Goal: Information Seeking & Learning: Learn about a topic

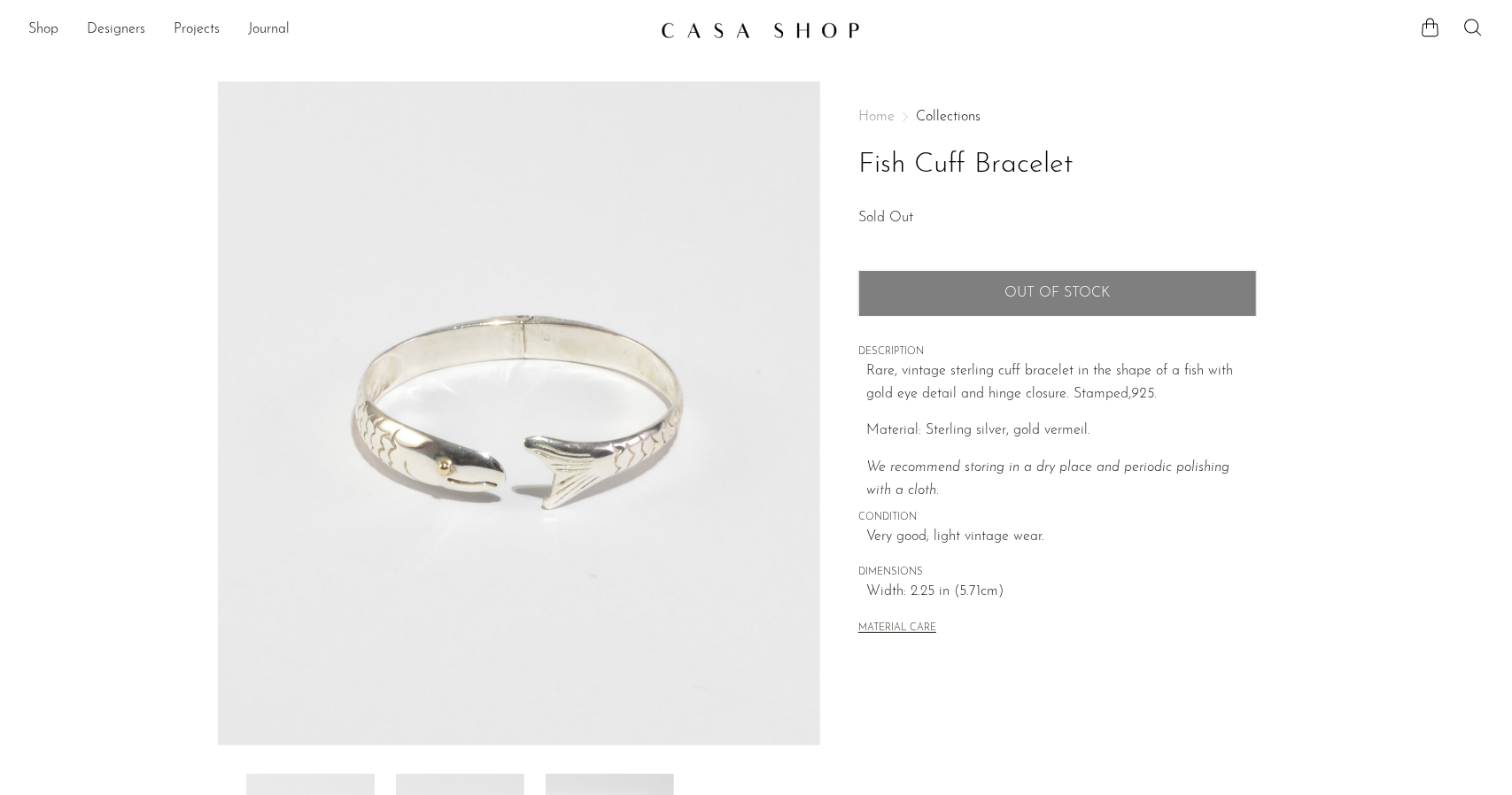
scroll to position [266, 0]
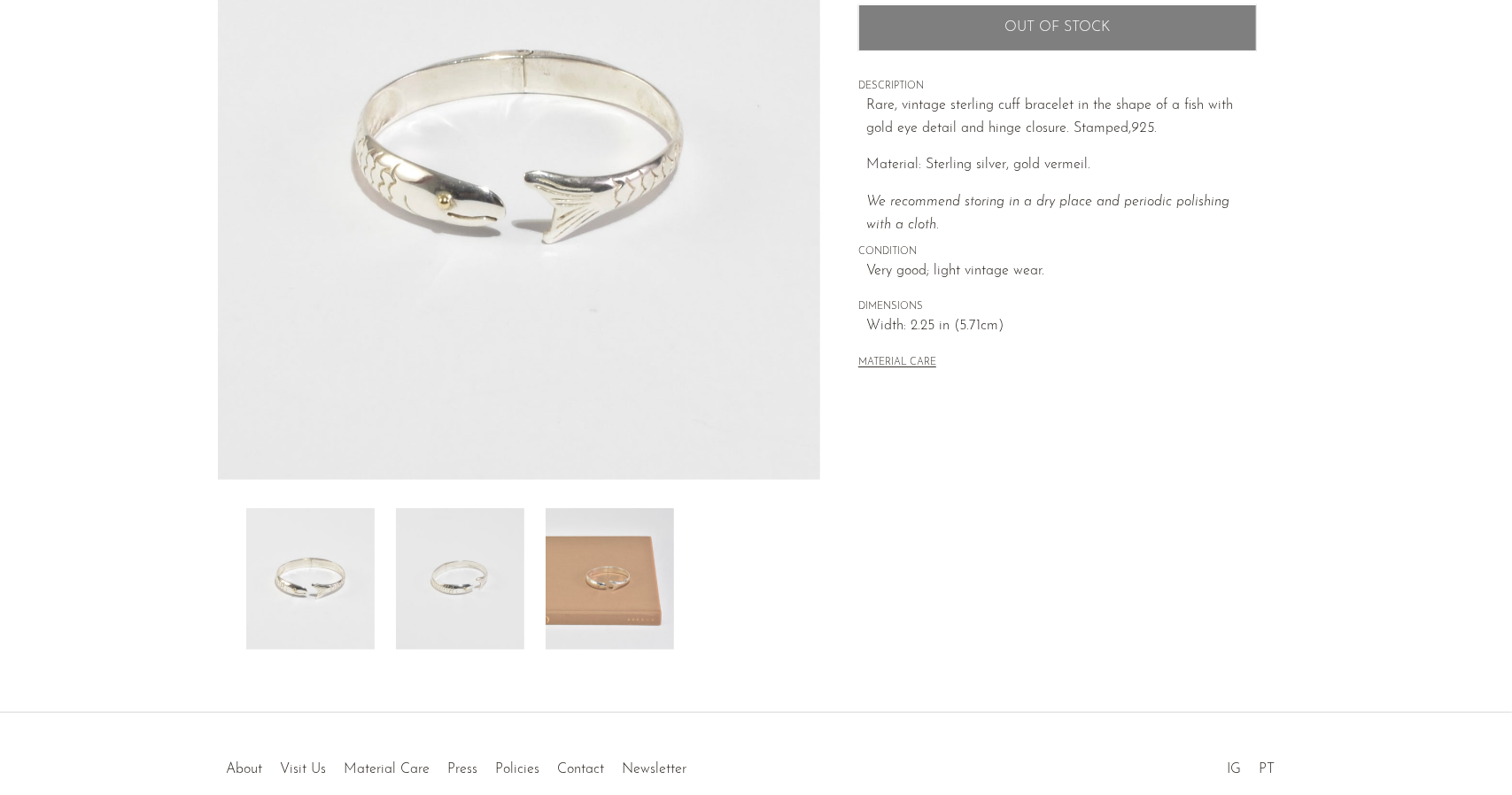
click at [451, 557] on img at bounding box center [460, 578] width 129 height 142
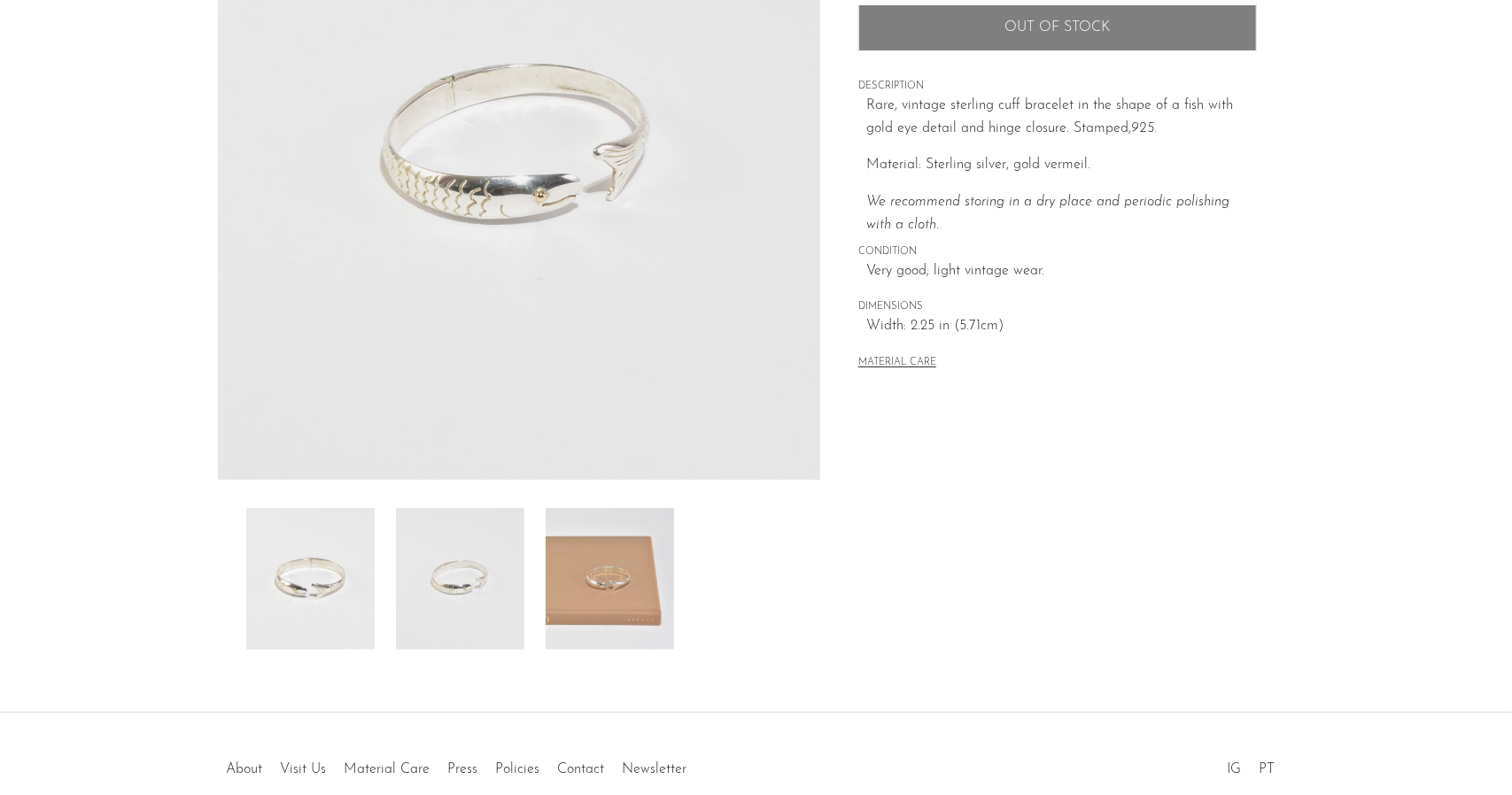
click at [606, 586] on img at bounding box center [610, 578] width 129 height 142
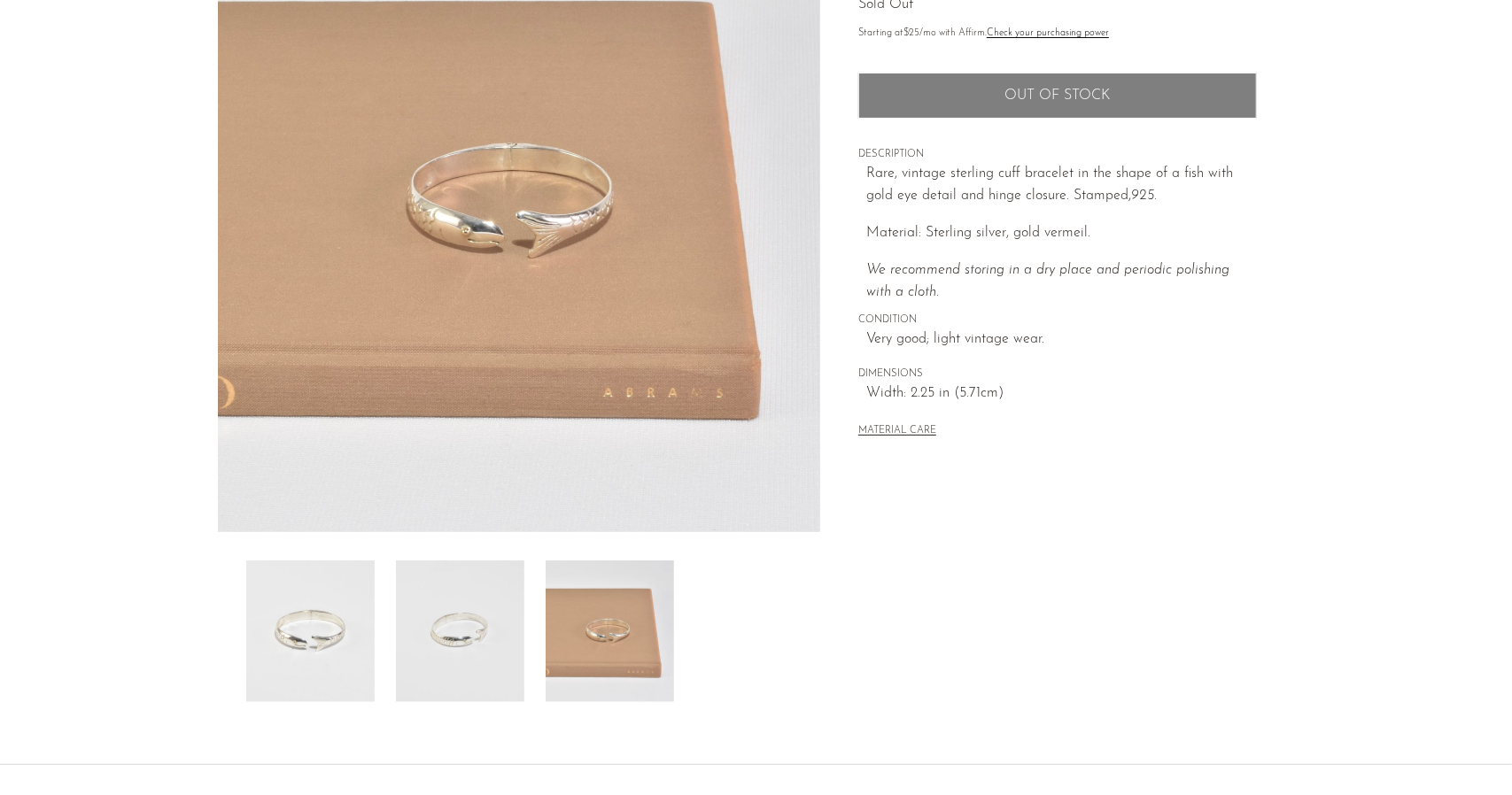
scroll to position [177, 0]
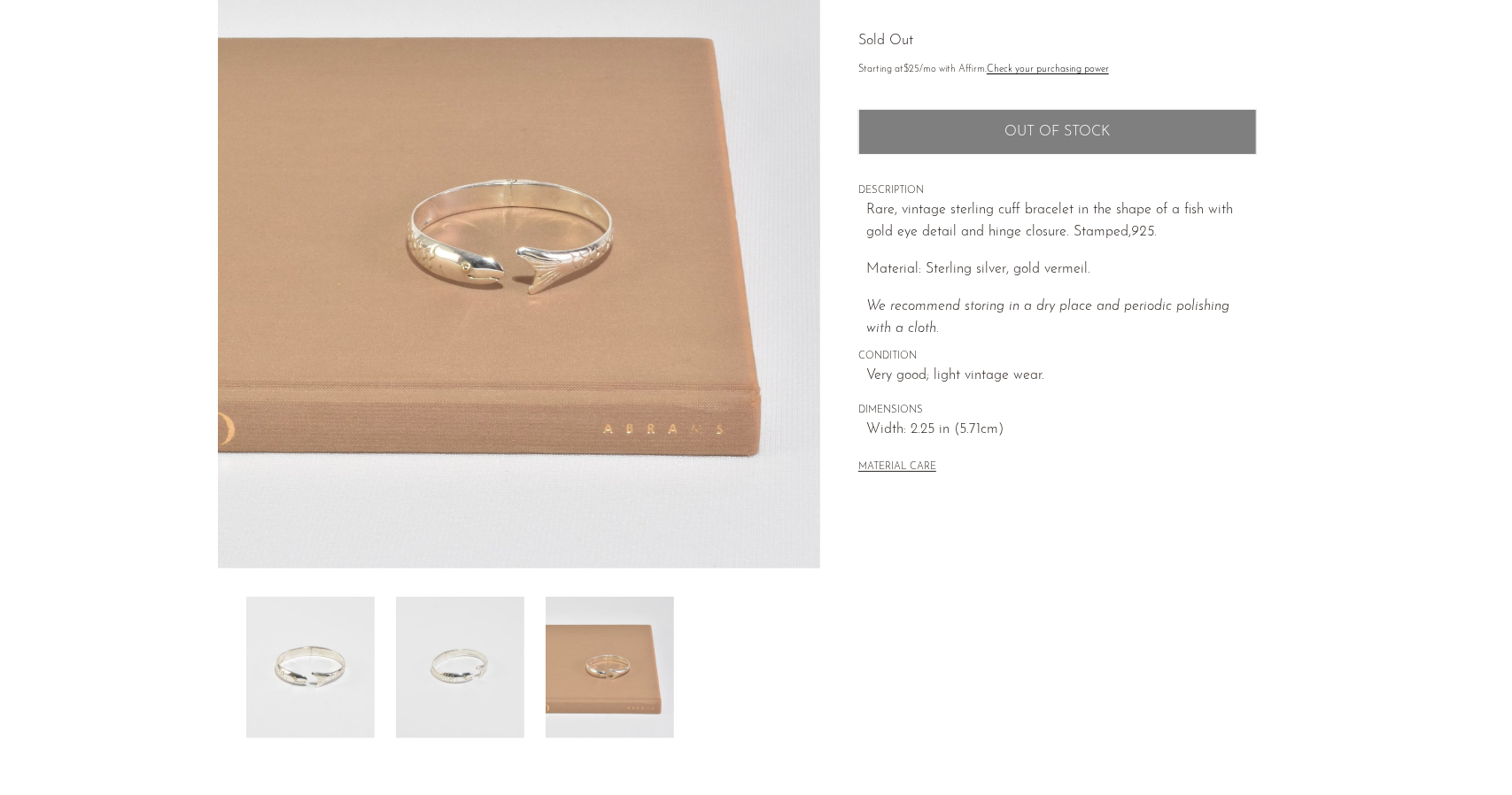
click at [977, 722] on div "Home Collections Fish Cuff Bracelet Sold Out Starting at $25 /mo with Affirm. C…" at bounding box center [1057, 322] width 474 height 834
click at [1111, 619] on div "Home Collections Fish Cuff Bracelet Sold Out Starting at $25 /mo with Affirm. C…" at bounding box center [1057, 322] width 474 height 834
click at [510, 706] on img at bounding box center [460, 667] width 129 height 142
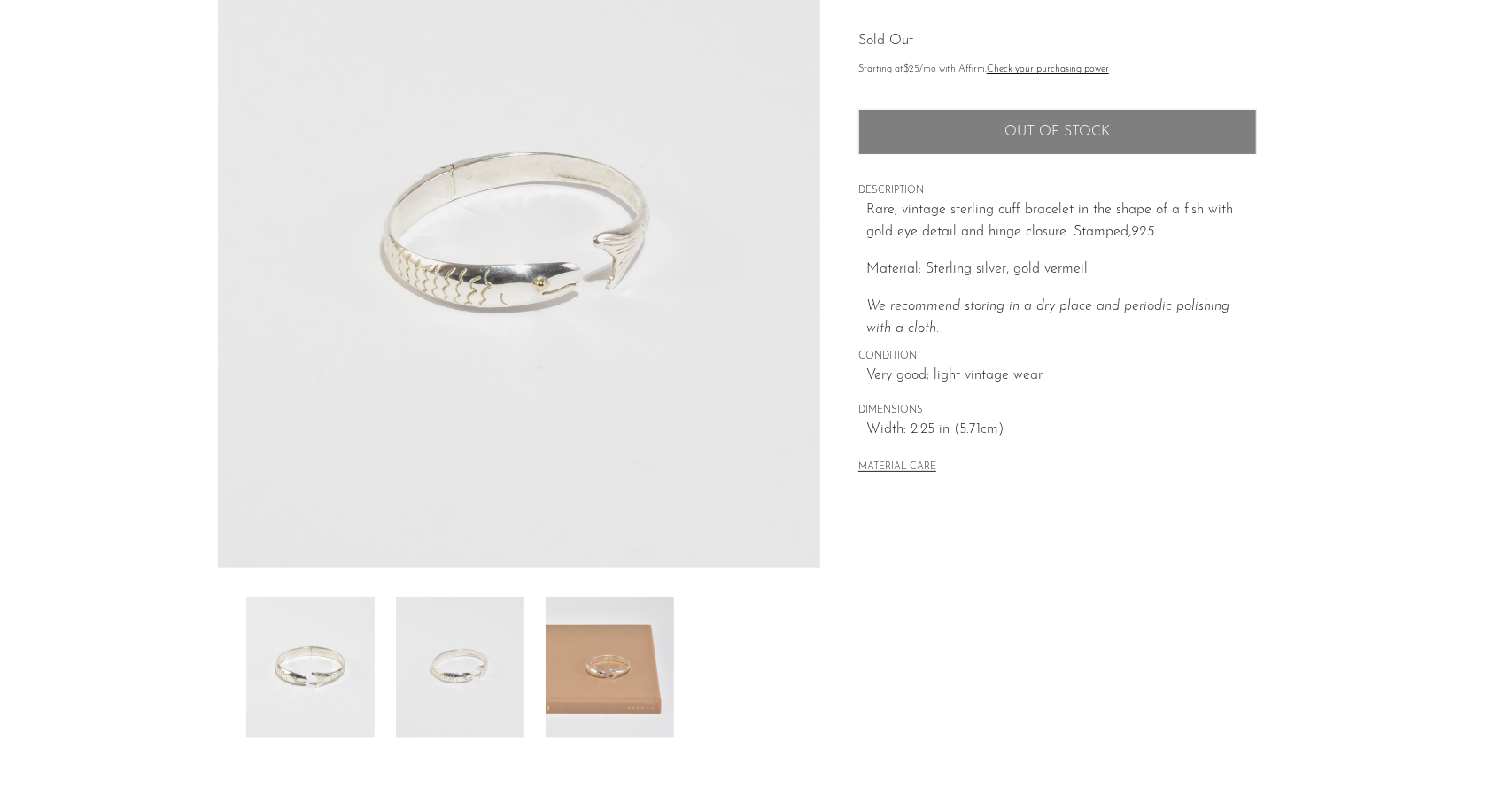
click at [571, 687] on img at bounding box center [610, 667] width 129 height 142
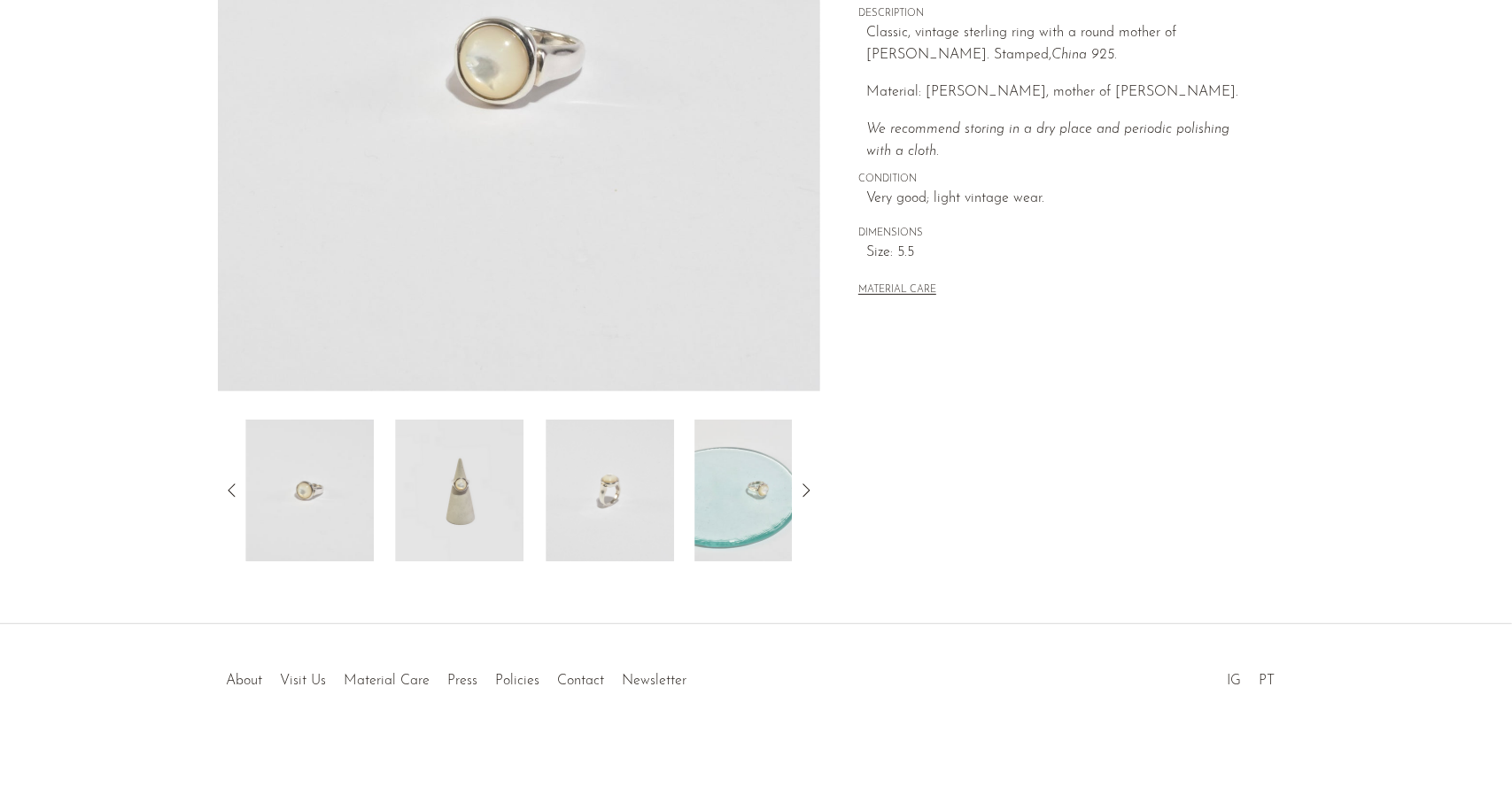
click at [462, 516] on img at bounding box center [460, 490] width 129 height 142
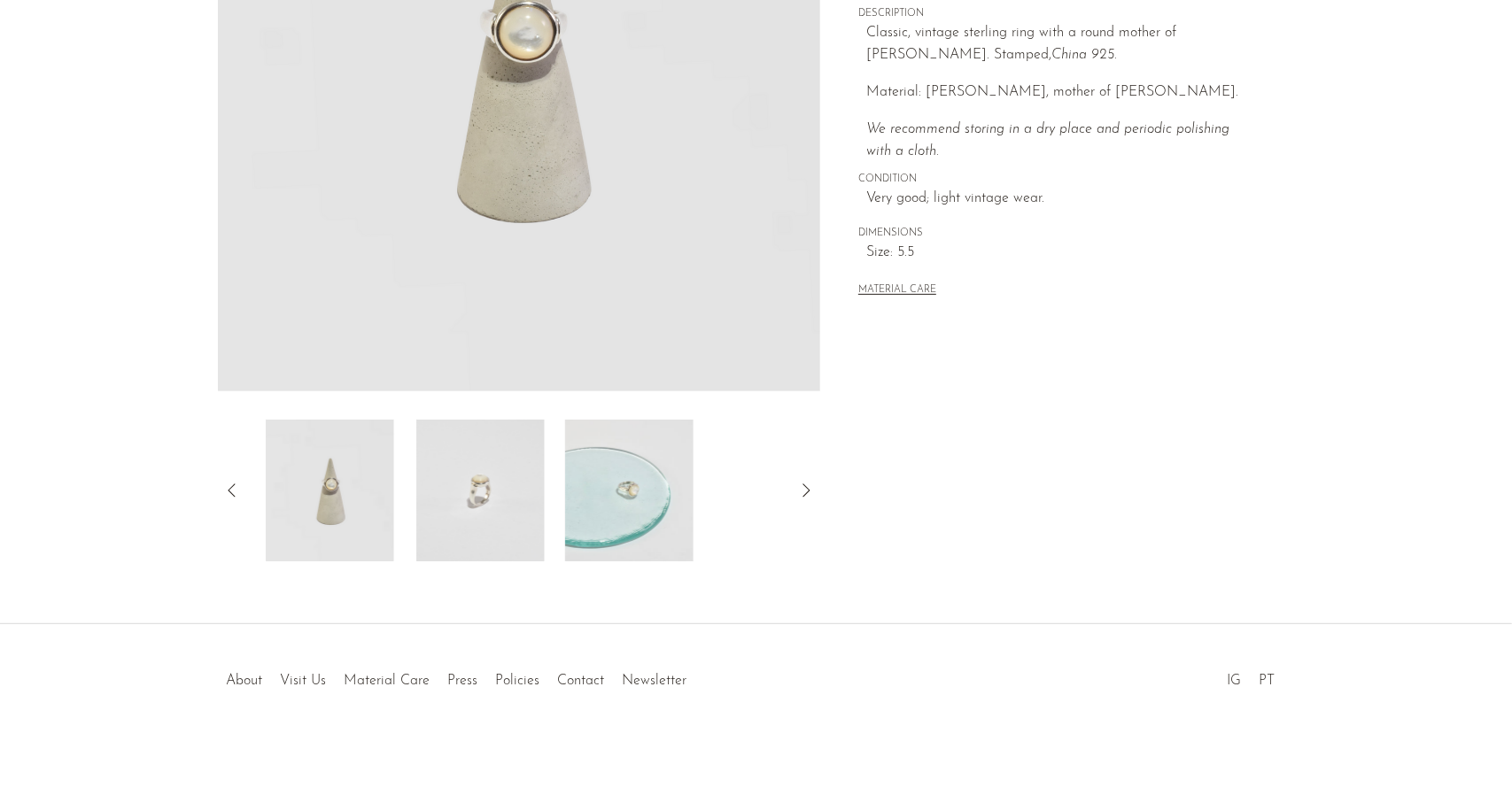
click at [552, 520] on div at bounding box center [520, 490] width 547 height 142
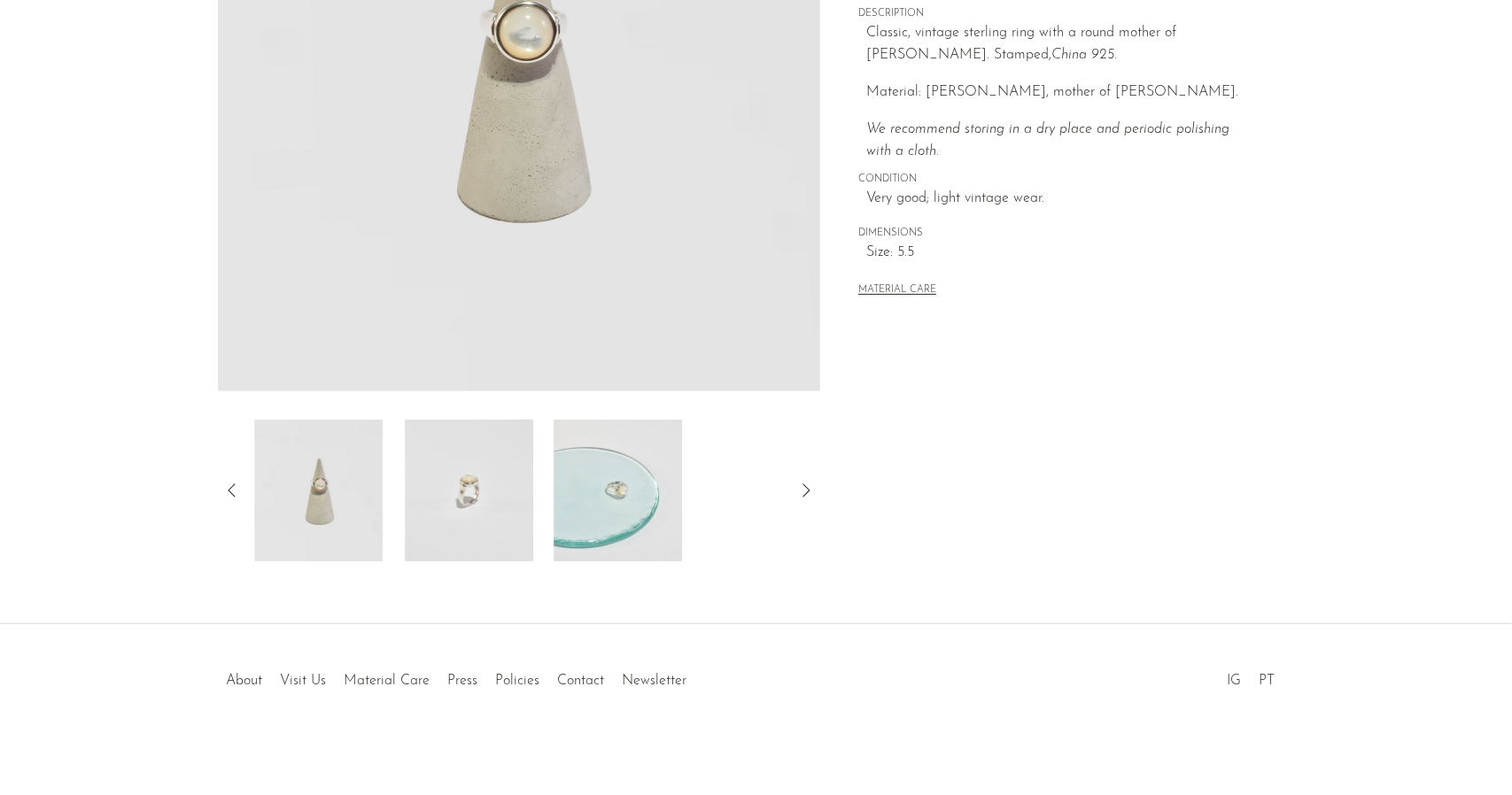
click at [564, 516] on img at bounding box center [618, 490] width 129 height 142
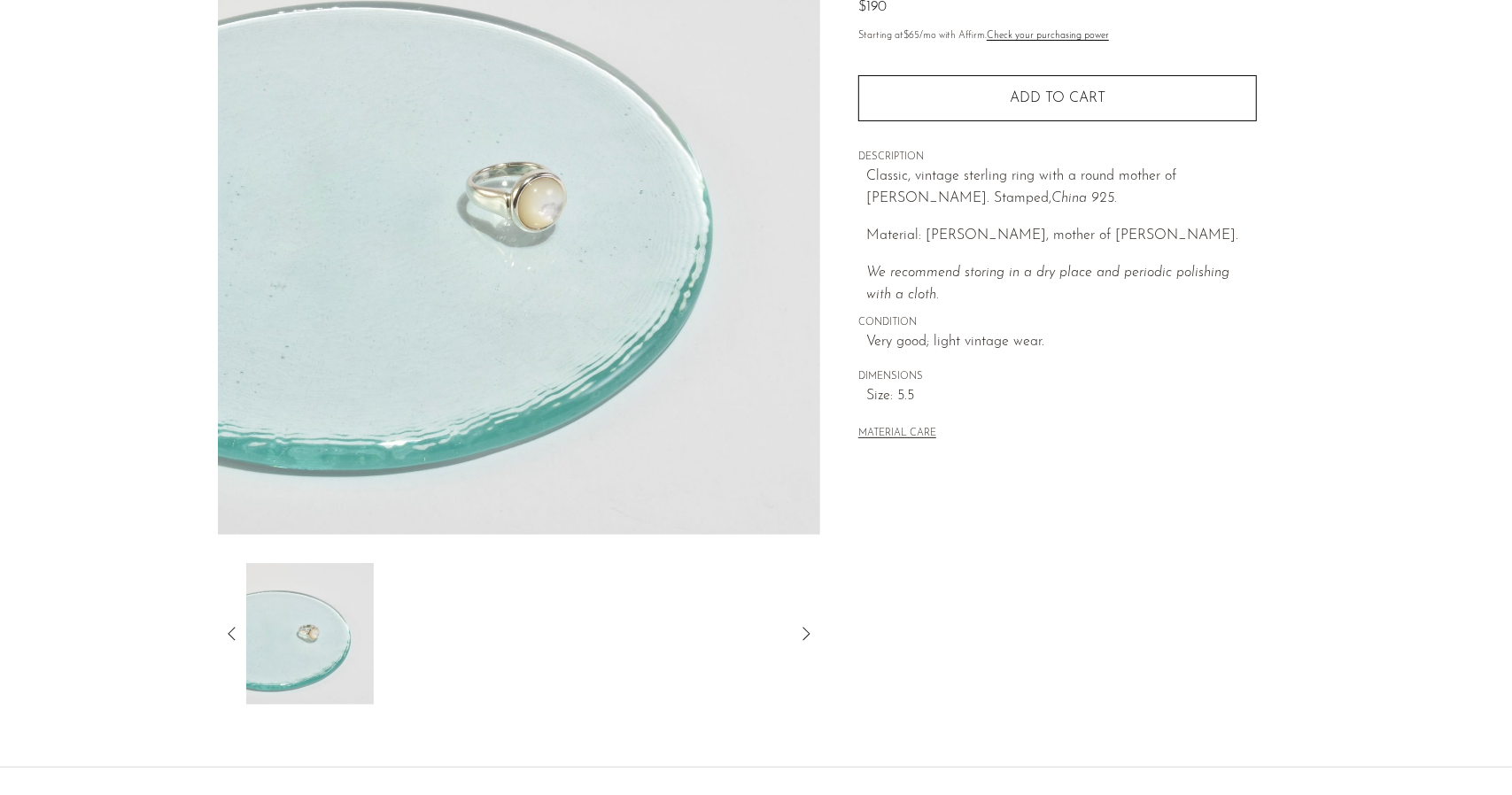
scroll to position [266, 0]
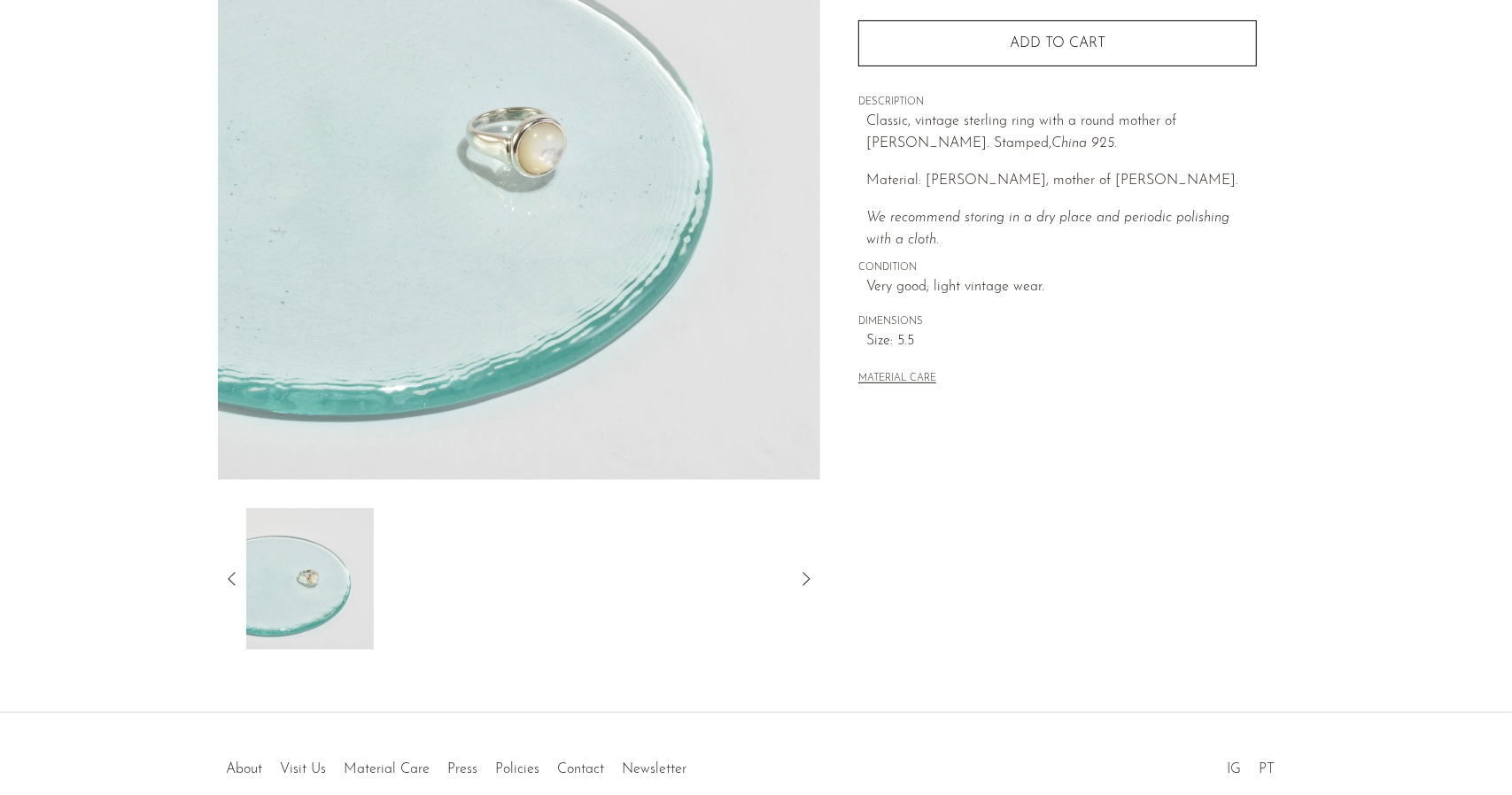
click at [825, 596] on div "Collections New Arrivals Round Mother of Pearl Ring $190 Starting at $65 /mo wi…" at bounding box center [1057, 233] width 474 height 834
click at [805, 580] on icon at bounding box center [806, 578] width 21 height 21
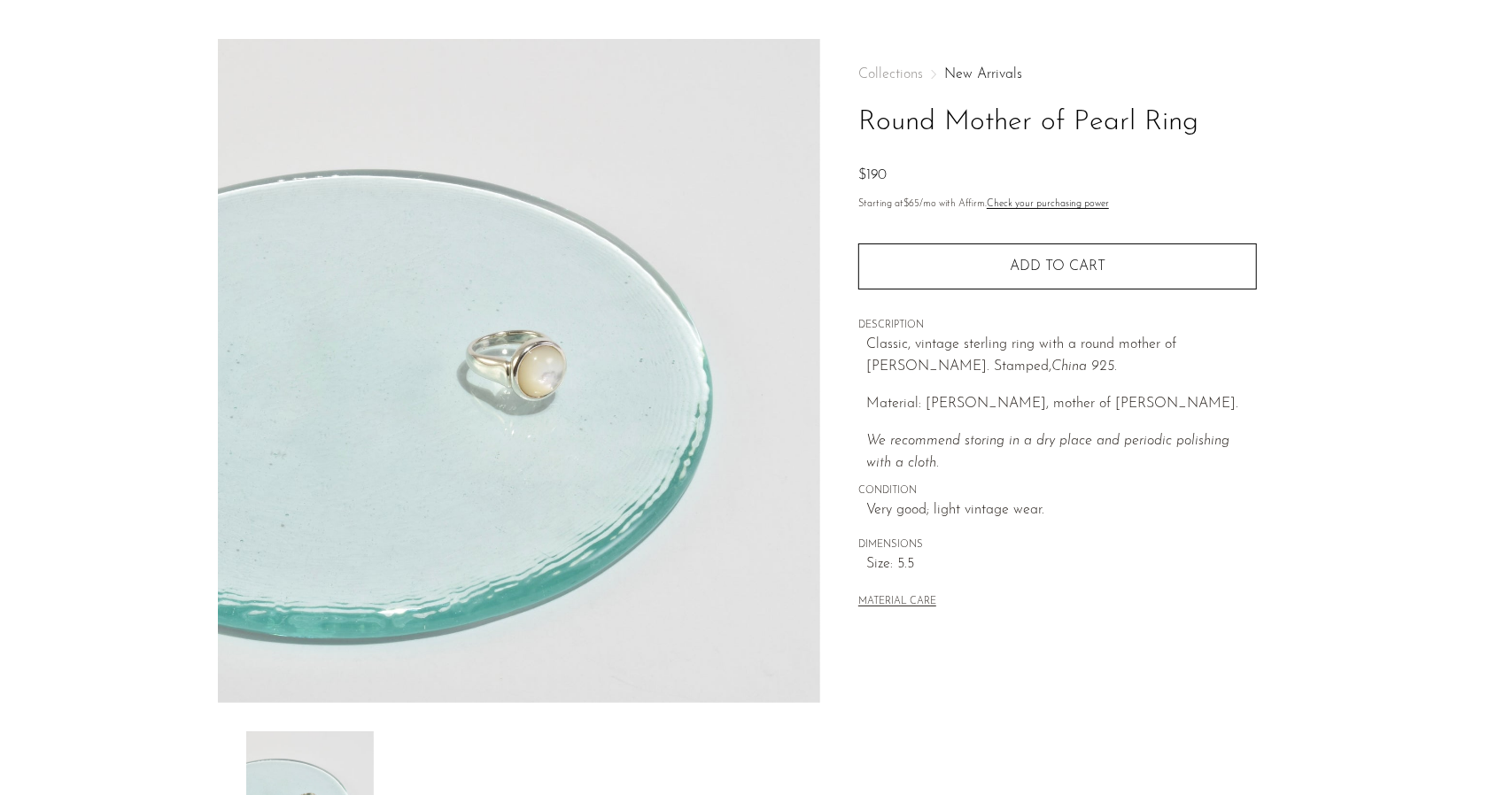
scroll to position [0, 0]
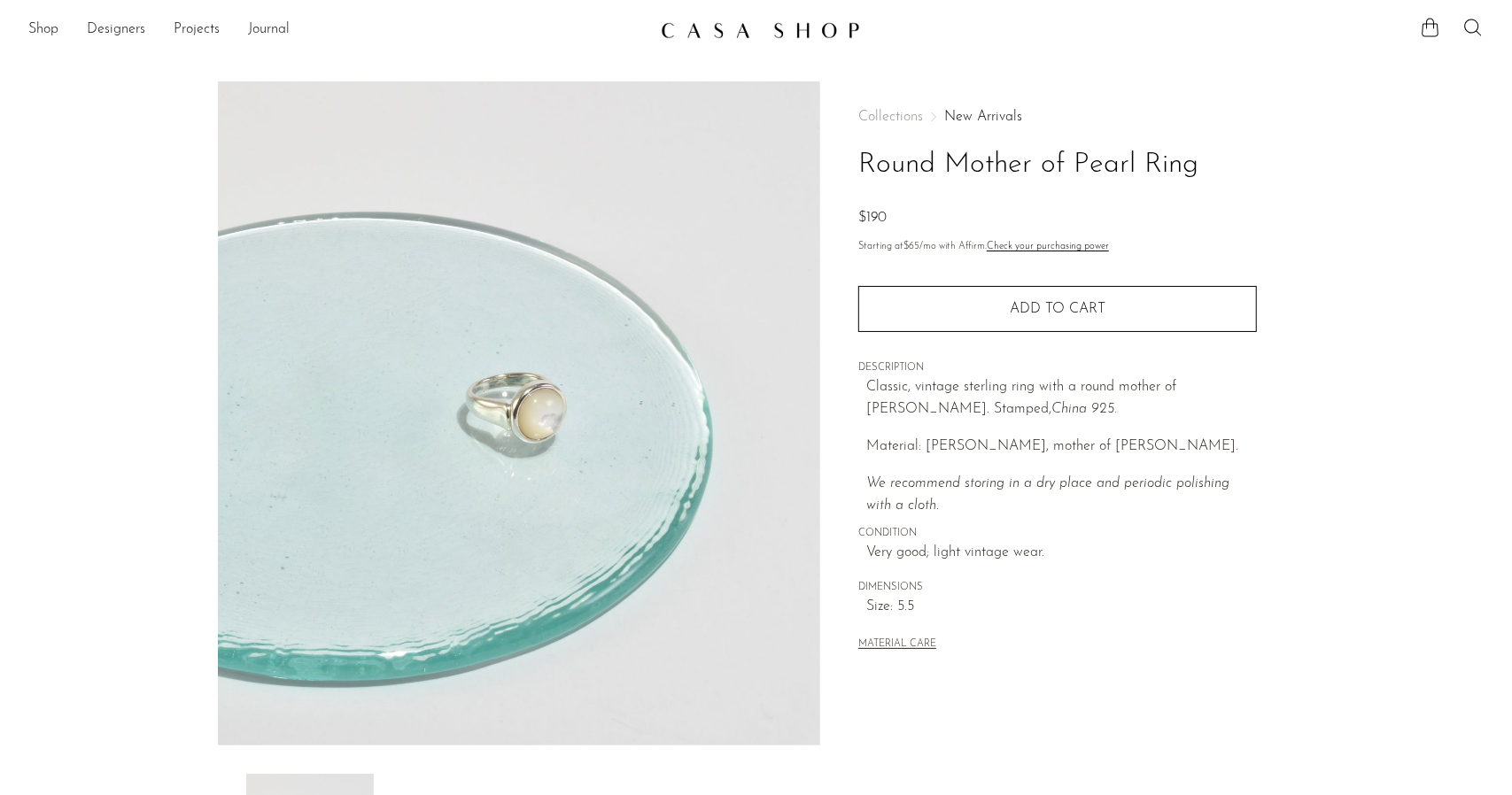
click at [545, 446] on img at bounding box center [519, 413] width 604 height 664
